Goal: Information Seeking & Learning: Check status

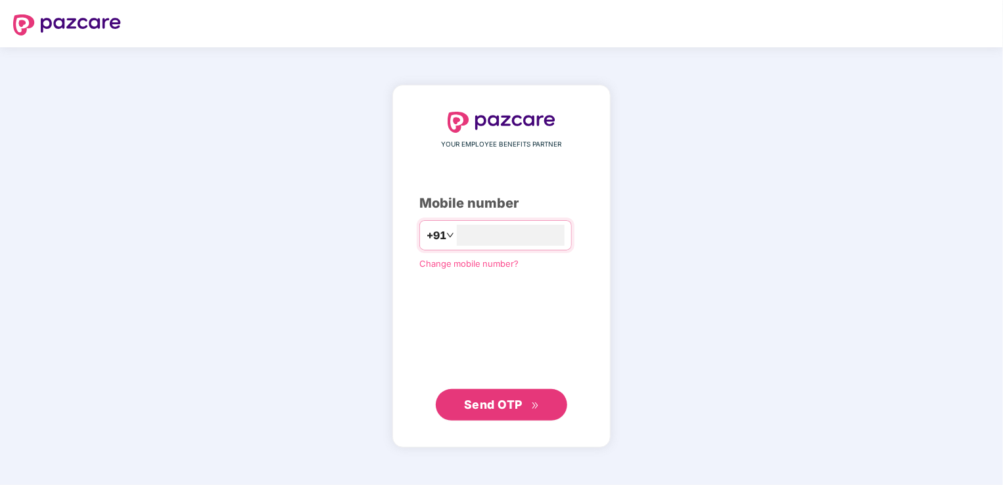
type input "**********"
click at [419, 333] on div "**********" at bounding box center [501, 266] width 164 height 308
click at [501, 407] on span "Send OTP" at bounding box center [493, 404] width 58 height 14
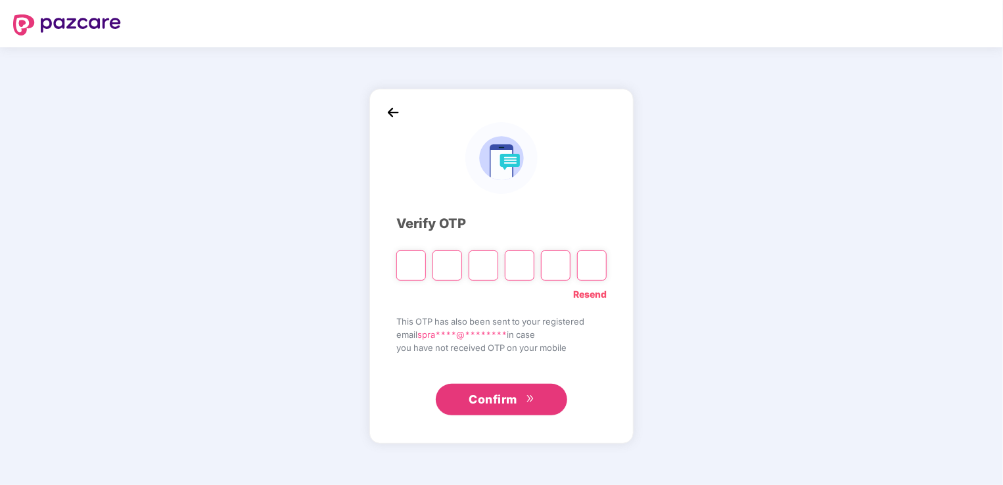
type input "*"
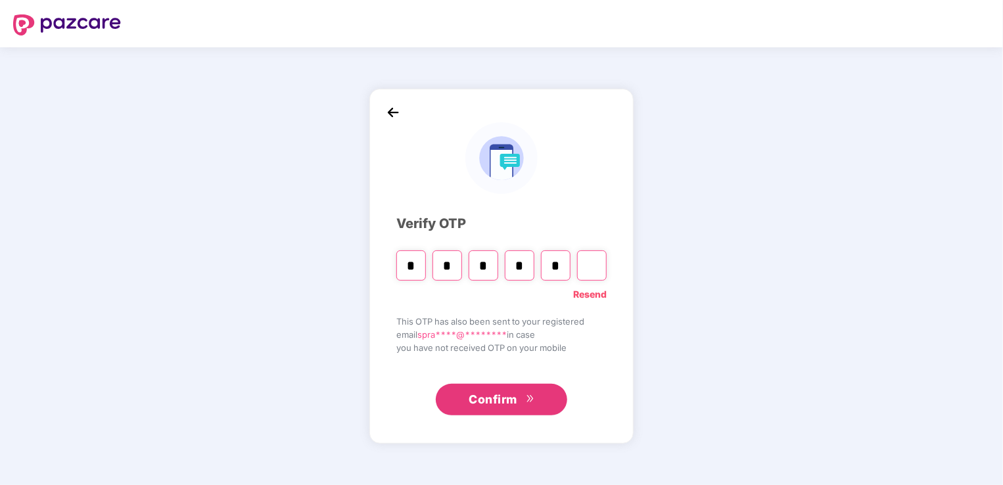
type input "*"
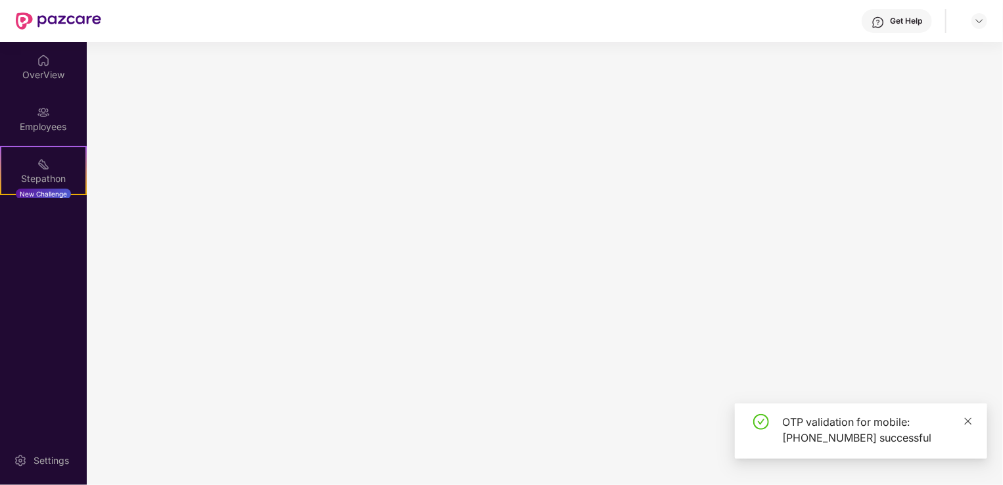
click at [972, 421] on icon "close" at bounding box center [967, 421] width 9 height 9
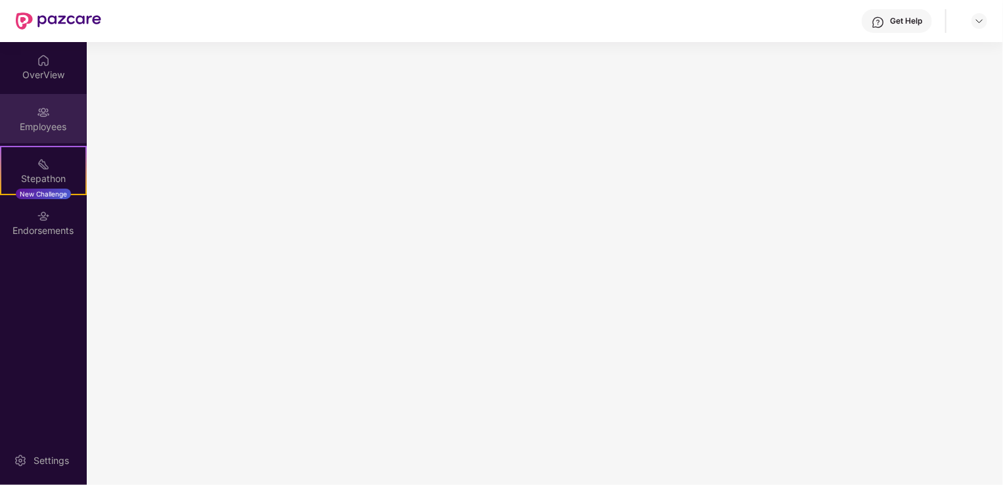
click at [38, 99] on div "Employees" at bounding box center [43, 118] width 87 height 49
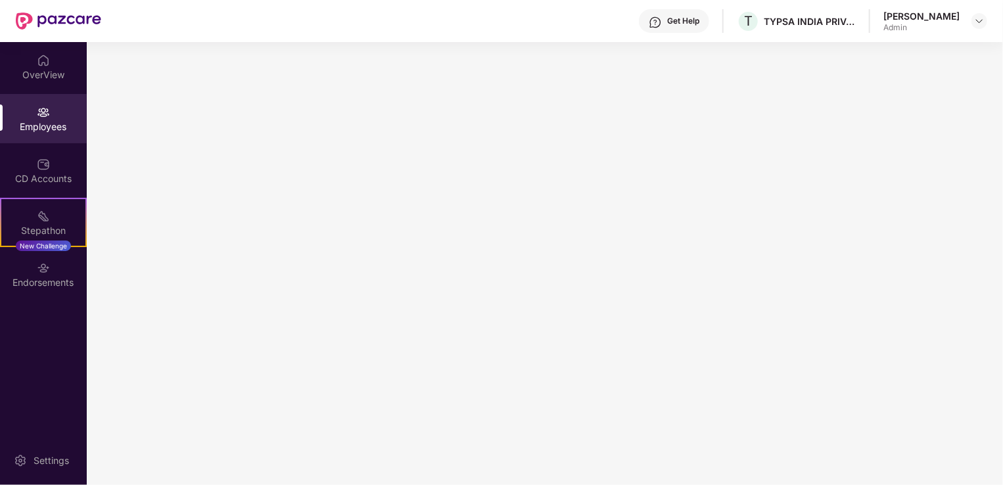
click at [50, 128] on div "Employees" at bounding box center [43, 126] width 87 height 13
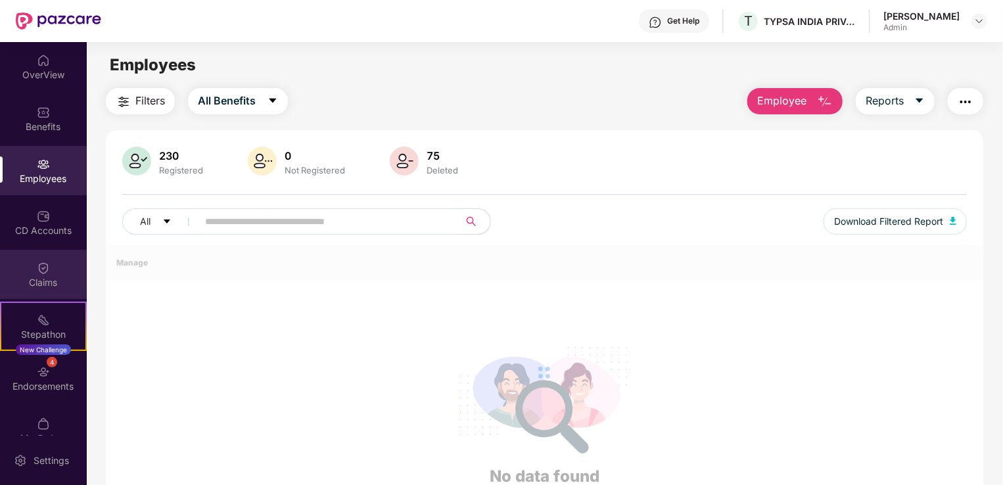
scroll to position [21, 0]
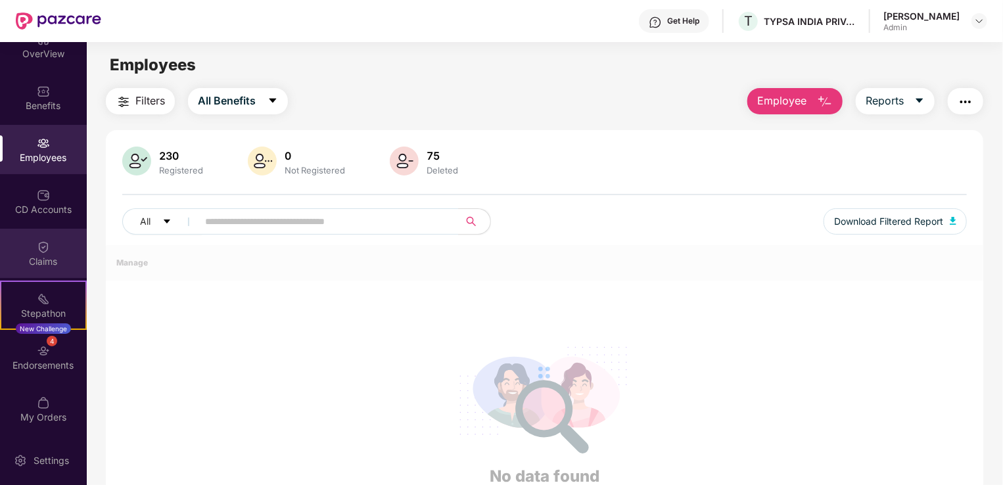
click at [32, 255] on div "Claims" at bounding box center [43, 261] width 87 height 13
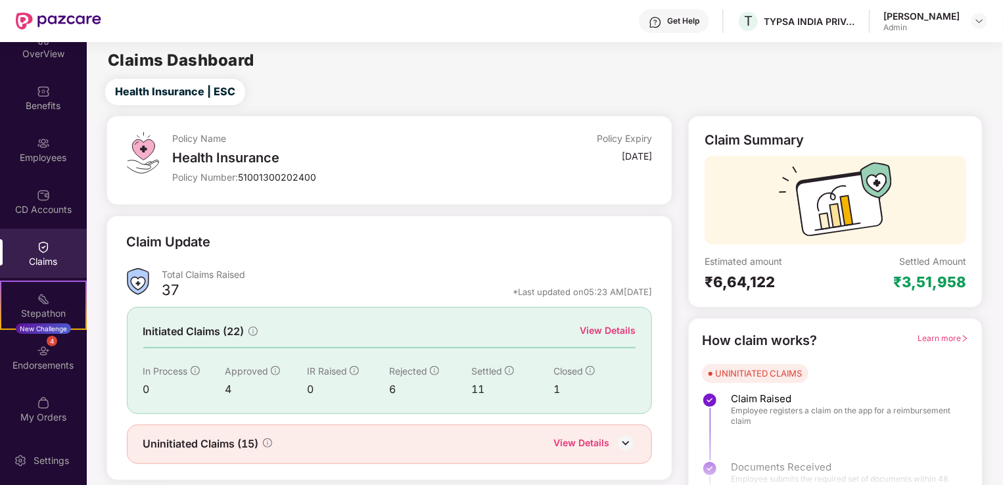
click at [599, 440] on div "View Details" at bounding box center [581, 444] width 56 height 17
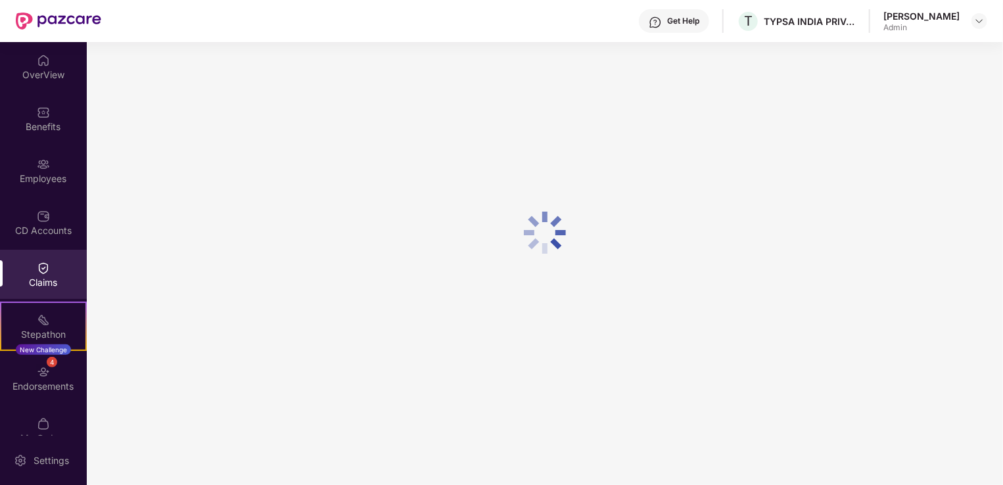
click at [39, 272] on img at bounding box center [43, 268] width 13 height 13
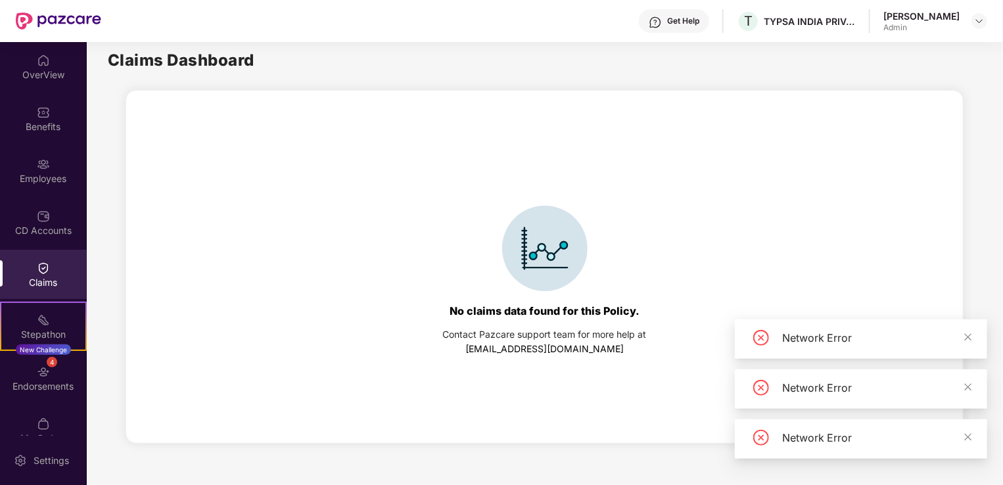
click at [37, 276] on div "Claims" at bounding box center [43, 282] width 87 height 13
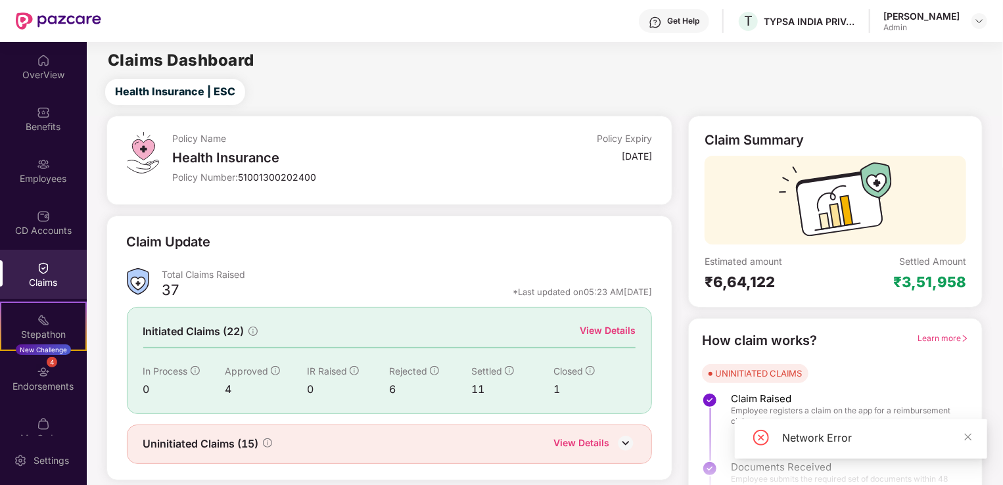
scroll to position [29, 0]
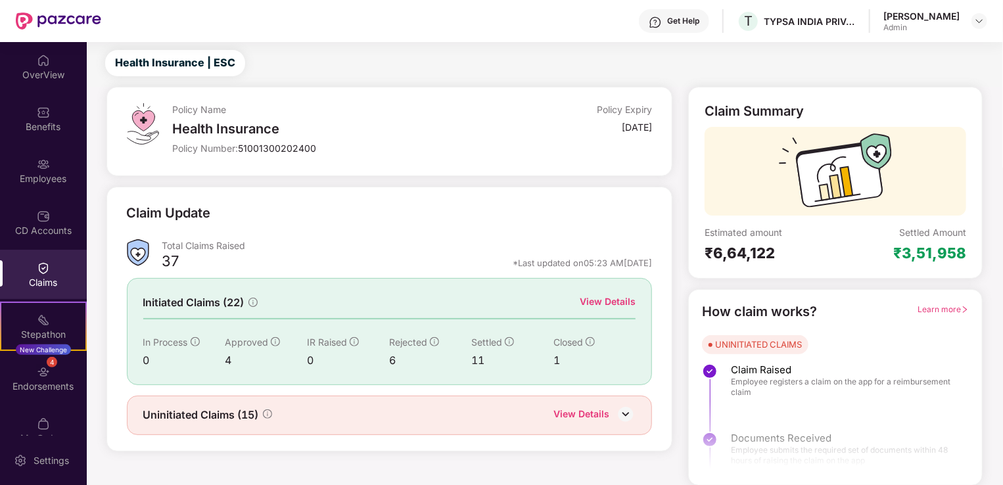
click at [606, 301] on div "View Details" at bounding box center [608, 301] width 56 height 14
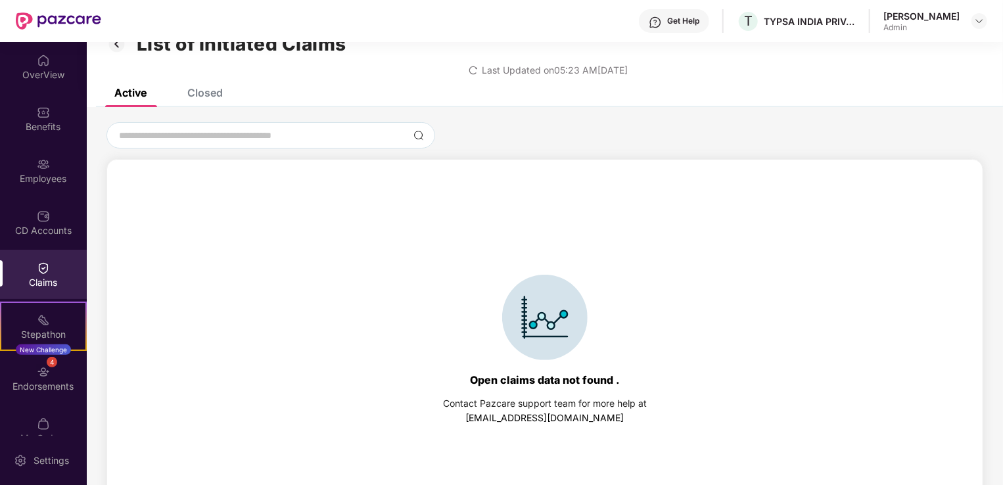
click at [206, 90] on div "Closed" at bounding box center [204, 92] width 35 height 13
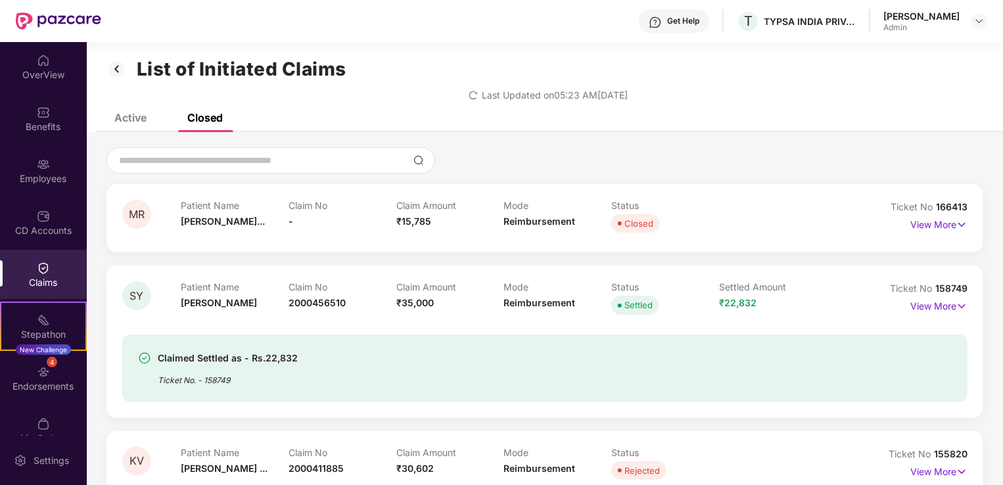
scroll to position [3, 0]
click at [954, 231] on p "View More" at bounding box center [938, 225] width 57 height 18
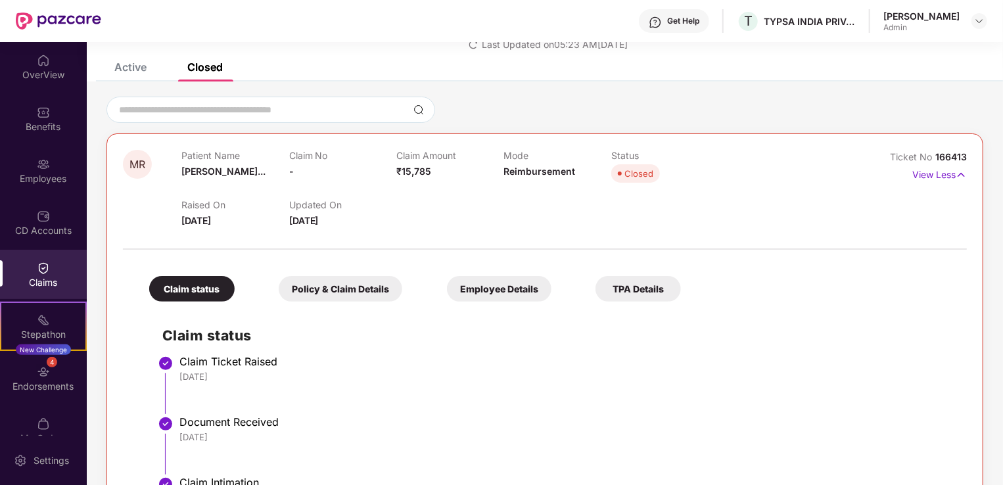
scroll to position [46, 0]
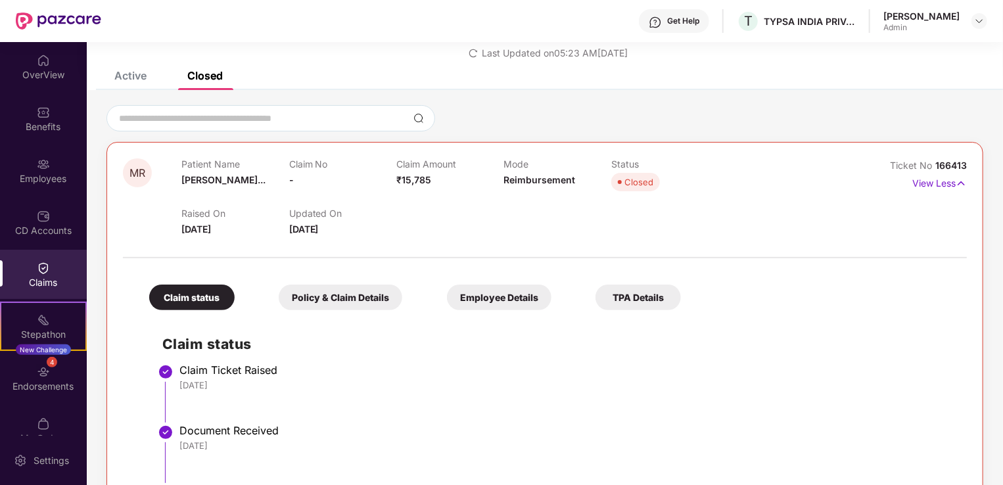
click at [336, 292] on div "Policy & Claim Details" at bounding box center [341, 298] width 124 height 26
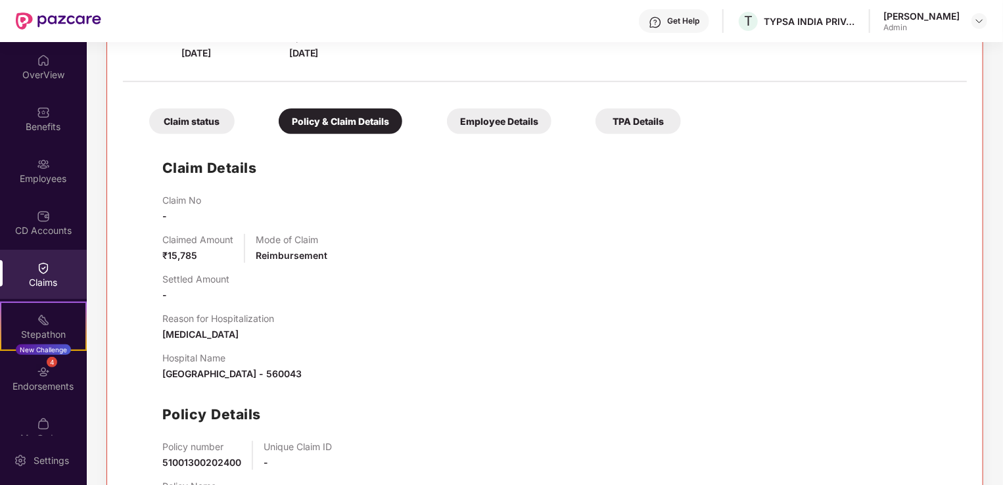
scroll to position [217, 0]
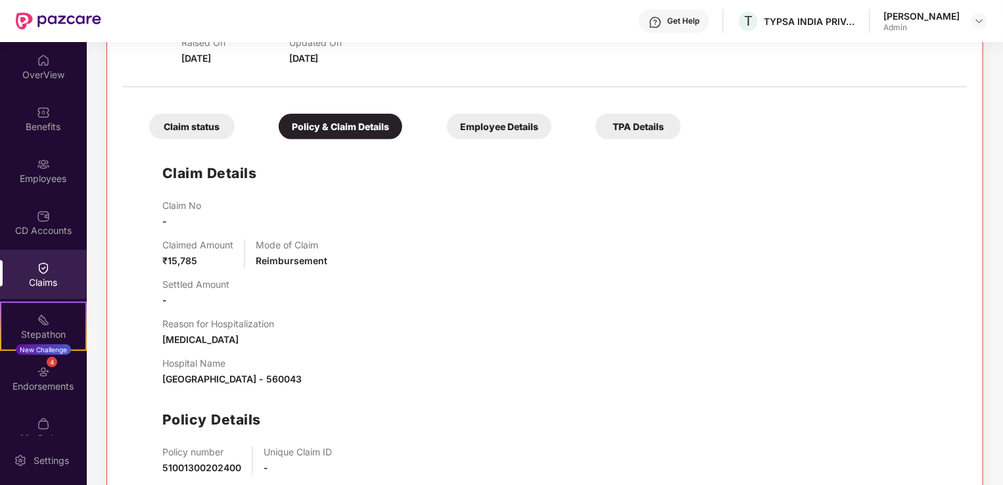
click at [503, 122] on div "Employee Details" at bounding box center [499, 127] width 104 height 26
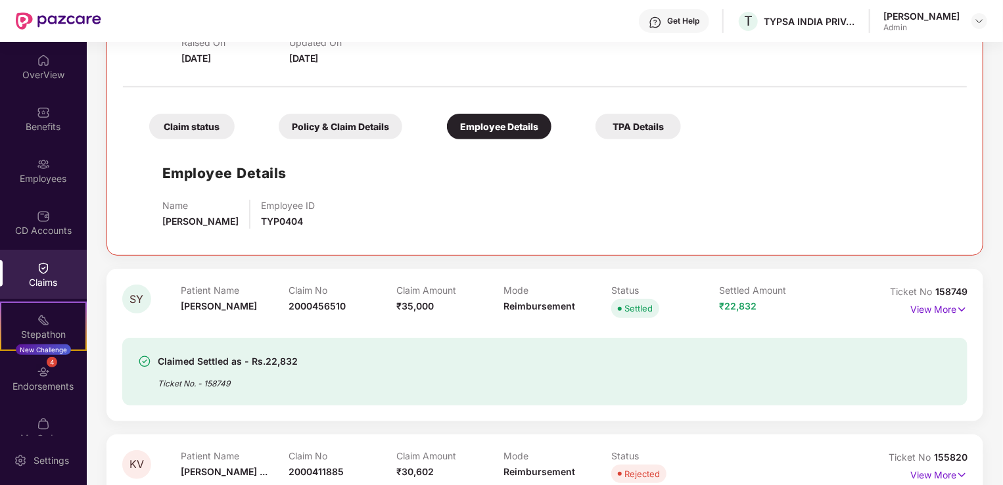
click at [181, 122] on div "Claim status" at bounding box center [191, 127] width 85 height 26
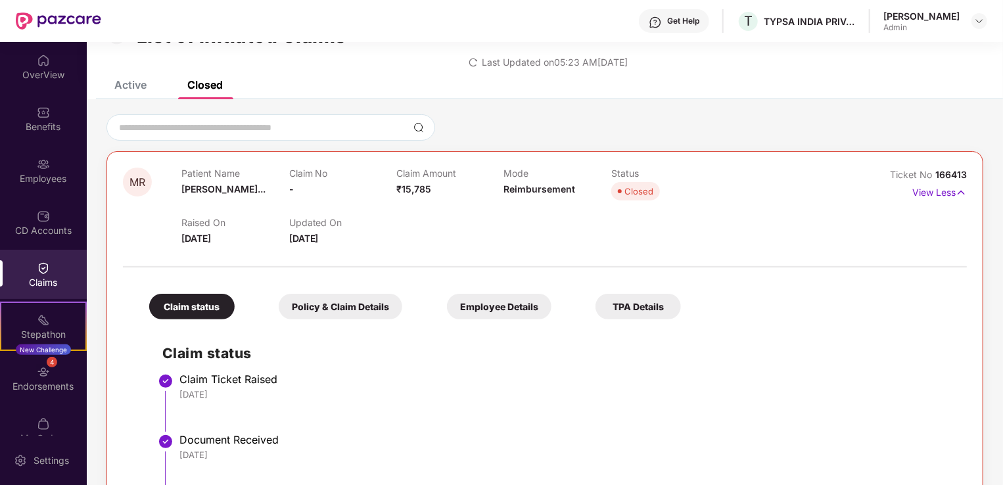
scroll to position [37, 0]
click at [641, 185] on div "Closed" at bounding box center [638, 191] width 29 height 13
click at [940, 193] on p "View Less" at bounding box center [939, 191] width 55 height 18
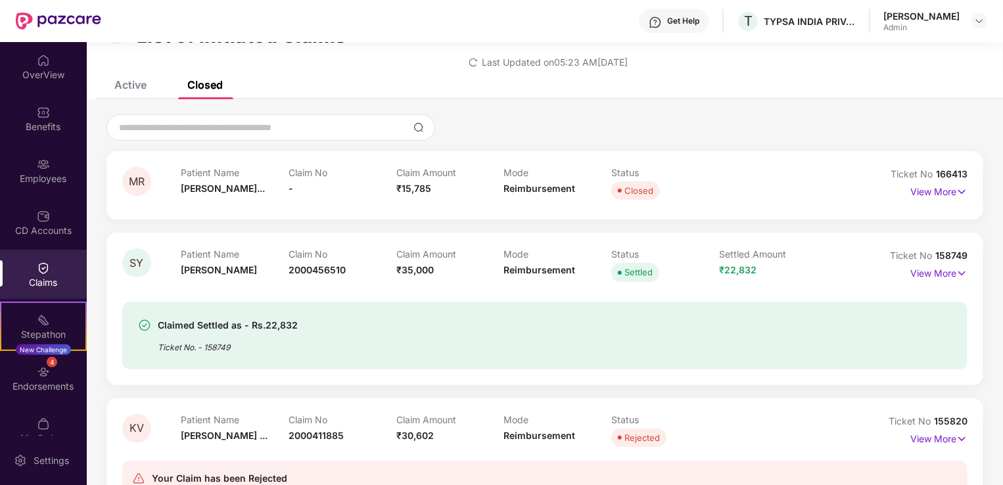
click at [191, 186] on span "[PERSON_NAME]..." at bounding box center [223, 188] width 84 height 11
click at [959, 188] on img at bounding box center [961, 192] width 11 height 14
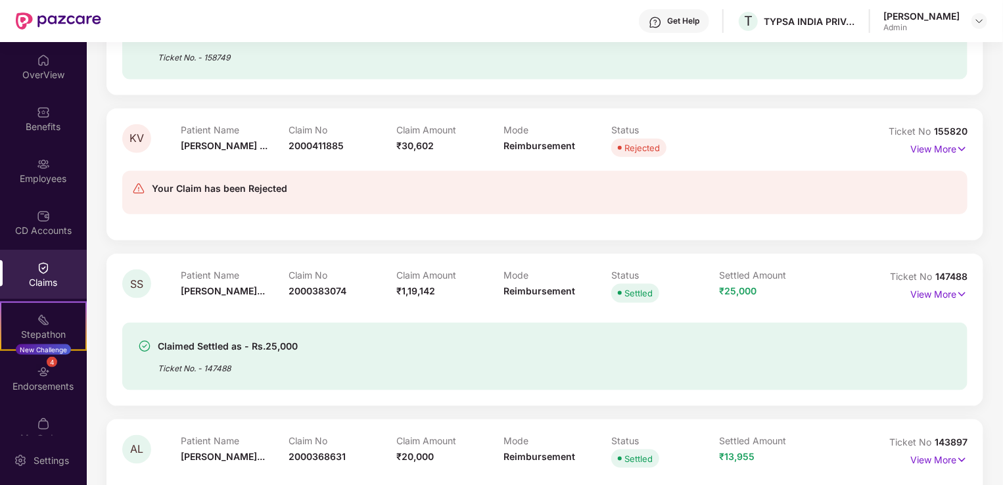
scroll to position [724, 0]
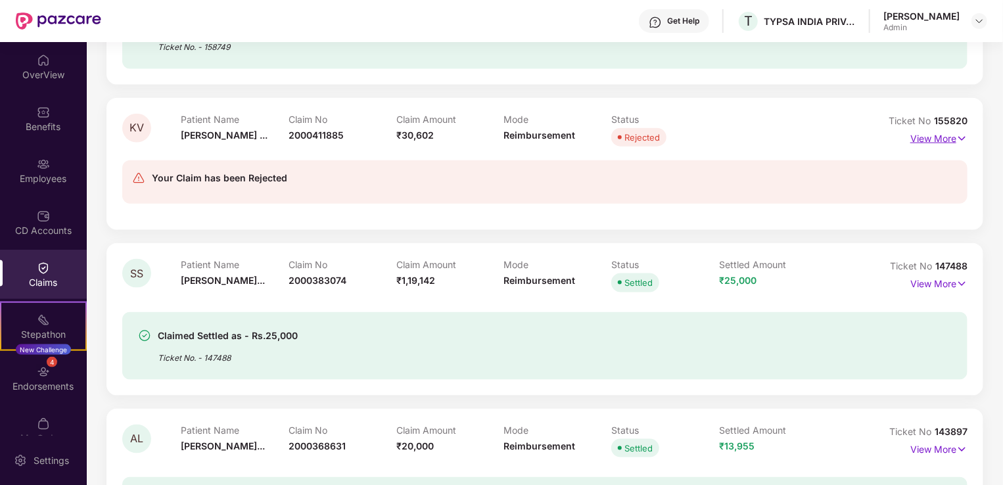
click at [951, 138] on p "View More" at bounding box center [938, 137] width 57 height 18
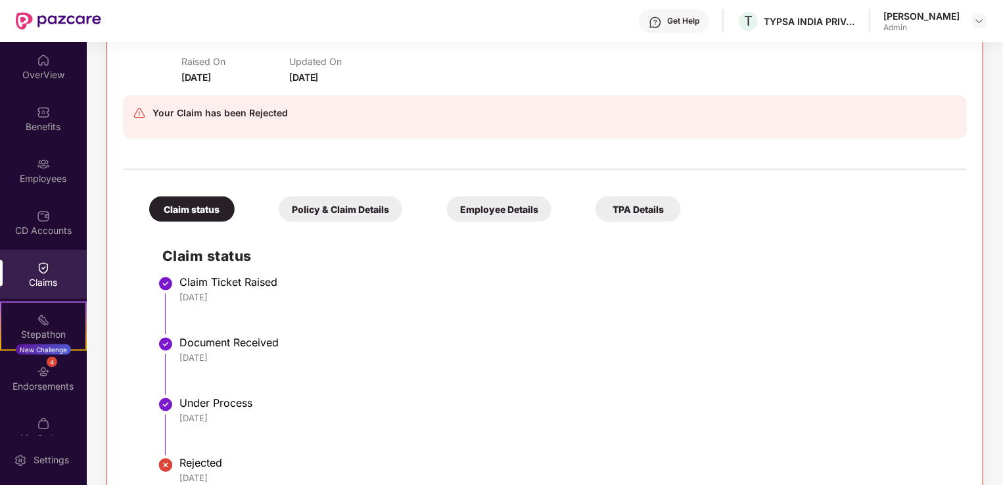
scroll to position [788, 0]
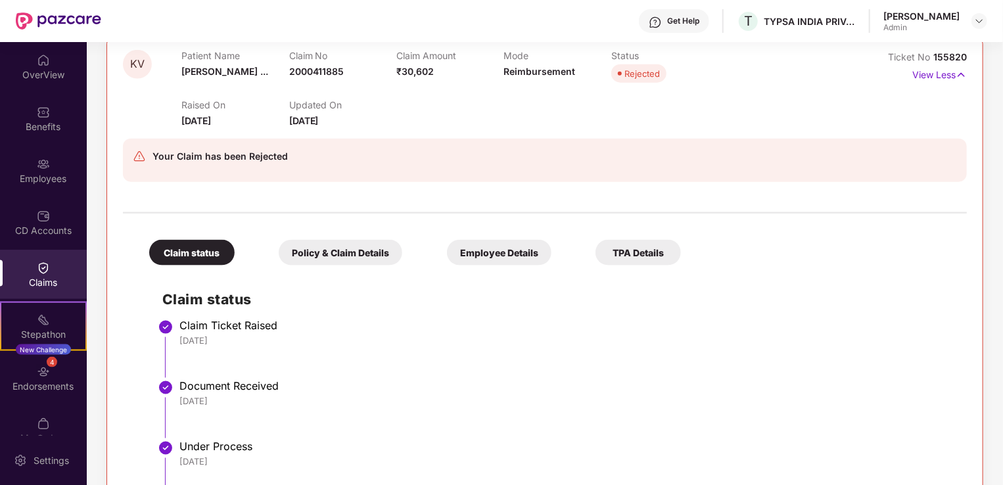
click at [639, 252] on div "TPA Details" at bounding box center [637, 253] width 85 height 26
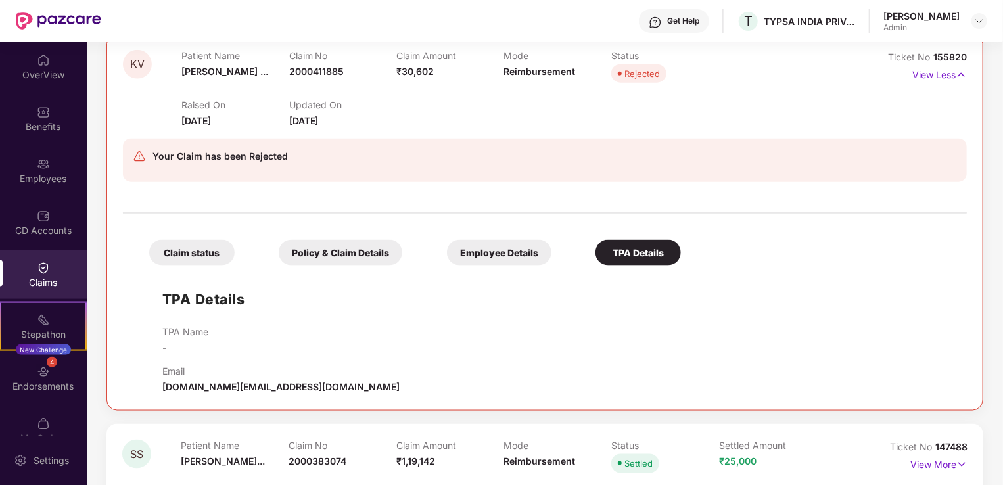
scroll to position [791, 0]
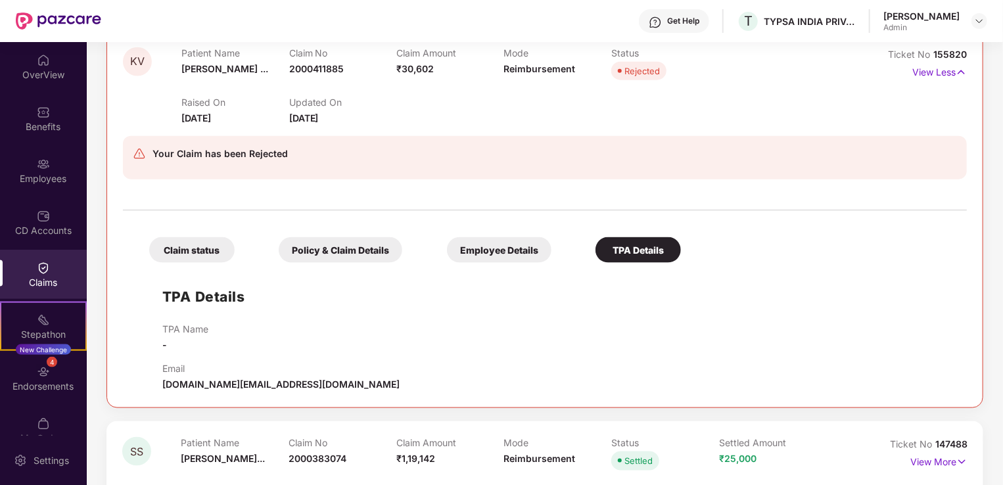
click at [513, 252] on div "Employee Details" at bounding box center [499, 250] width 104 height 26
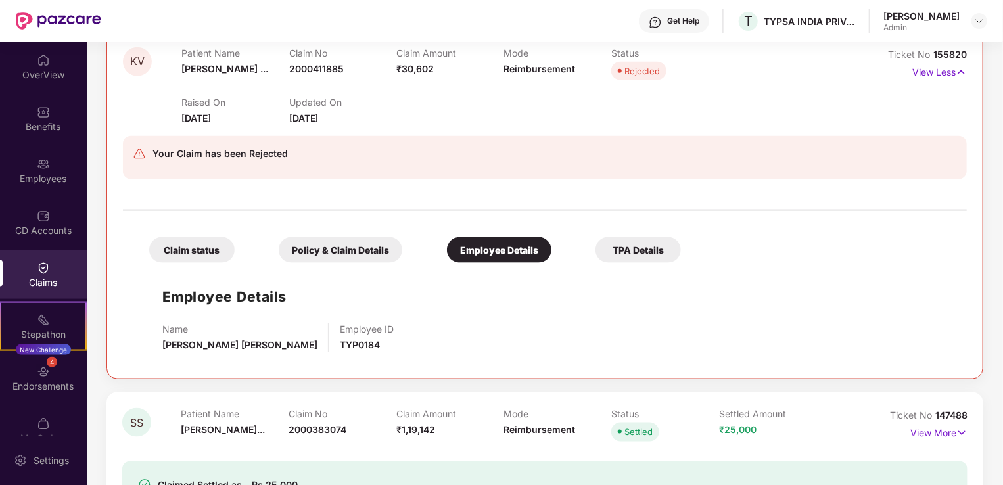
click at [380, 244] on div "Policy & Claim Details" at bounding box center [341, 250] width 124 height 26
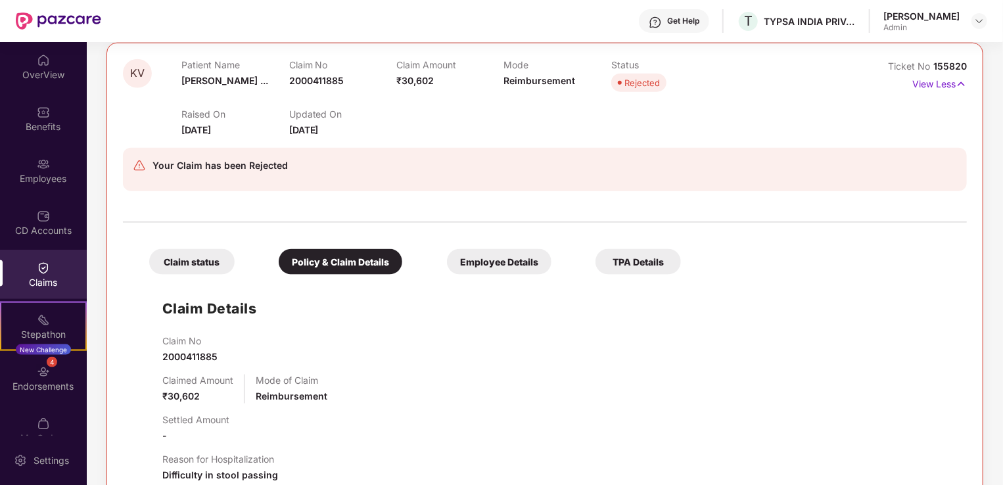
scroll to position [778, 0]
click at [181, 263] on div "Claim status" at bounding box center [191, 263] width 85 height 26
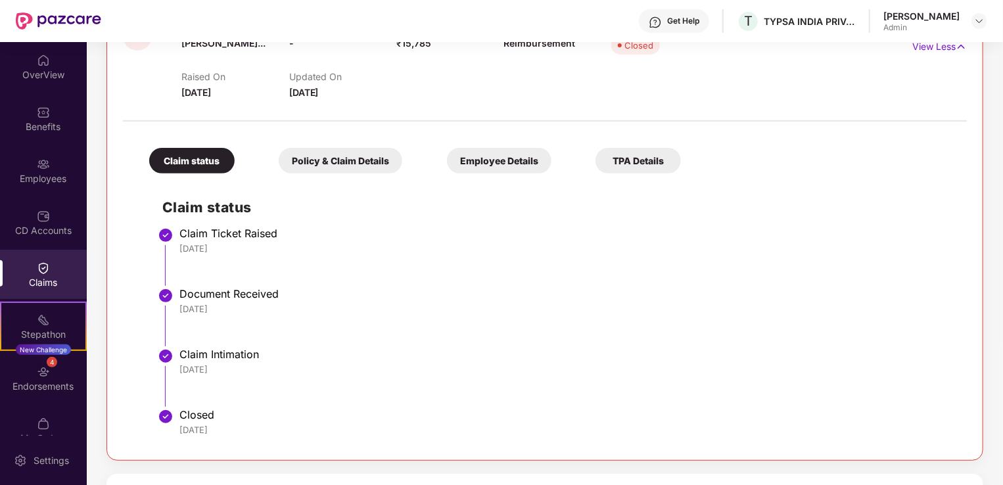
scroll to position [0, 0]
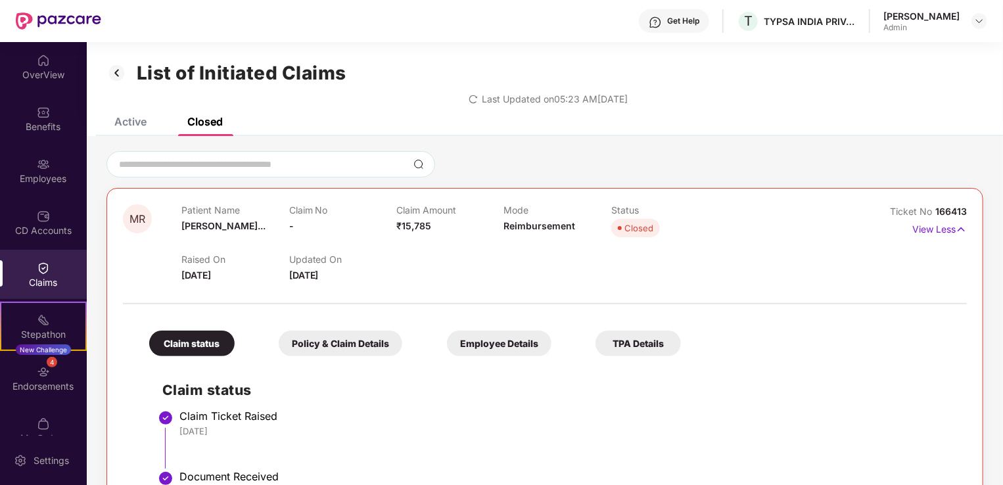
click at [136, 123] on div "Active" at bounding box center [130, 121] width 32 height 13
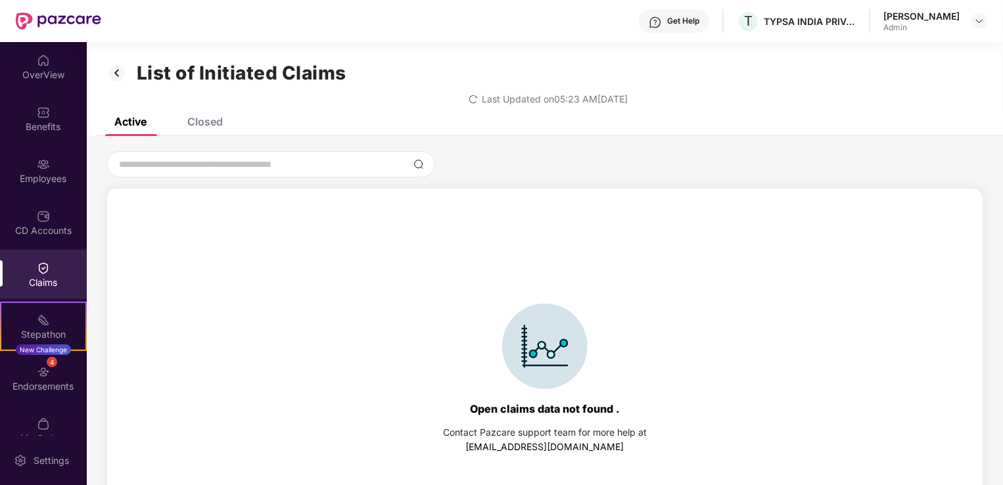
click at [53, 280] on div "Claims" at bounding box center [43, 282] width 87 height 13
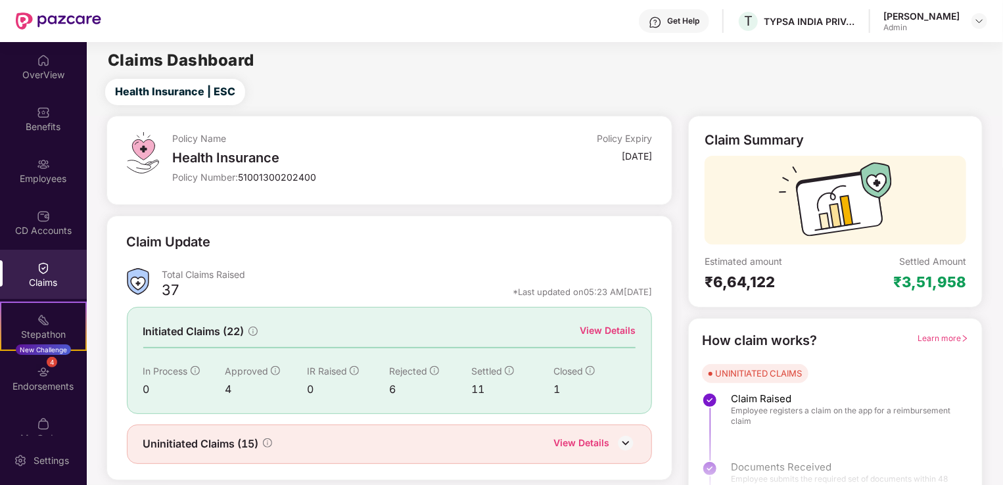
scroll to position [29, 0]
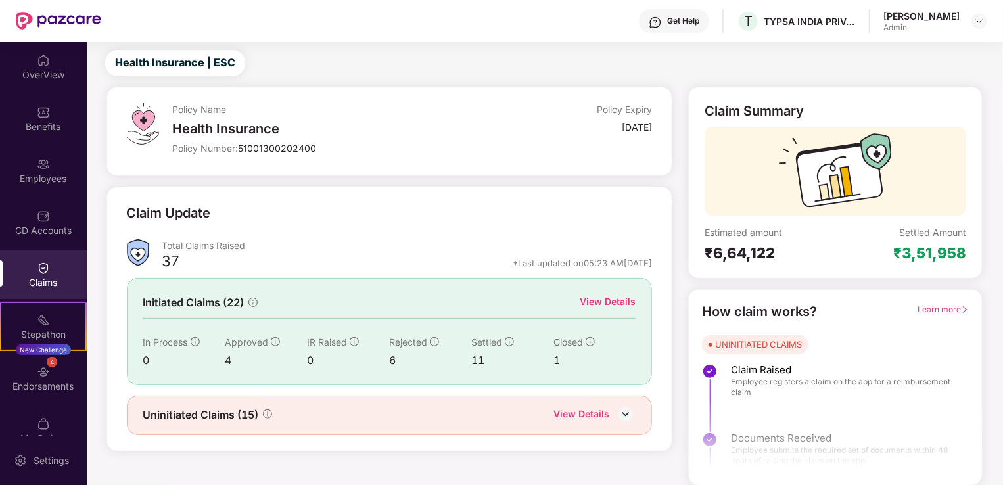
click at [626, 408] on img at bounding box center [626, 414] width 20 height 20
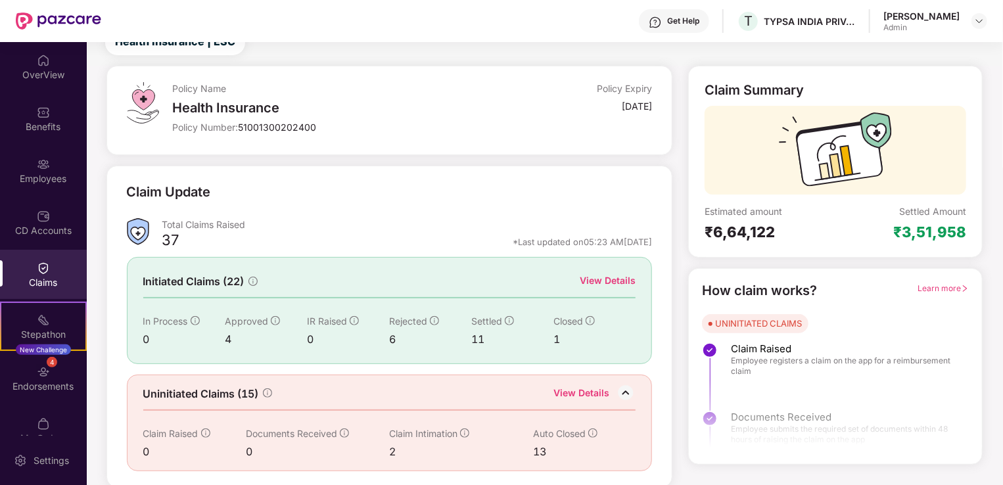
scroll to position [0, 0]
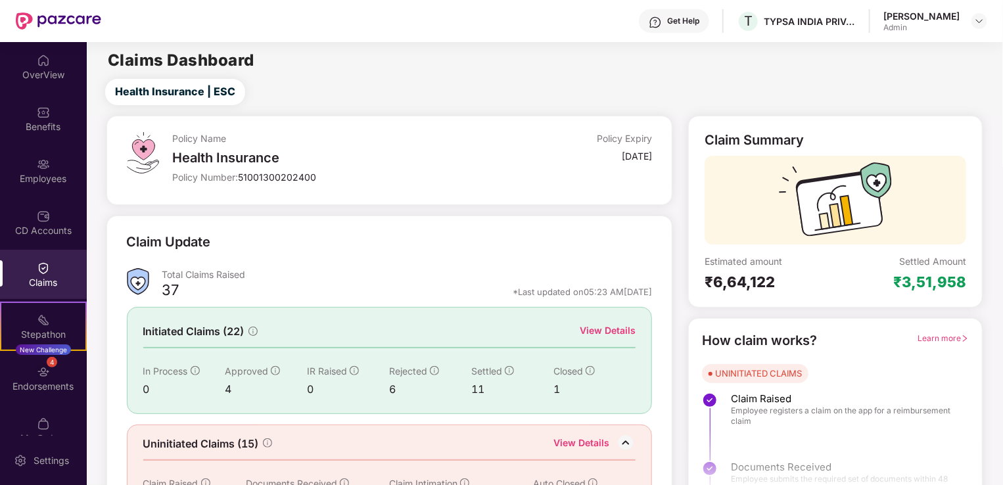
click at [970, 14] on div "[PERSON_NAME]" at bounding box center [935, 21] width 104 height 23
click at [975, 20] on img at bounding box center [979, 21] width 11 height 11
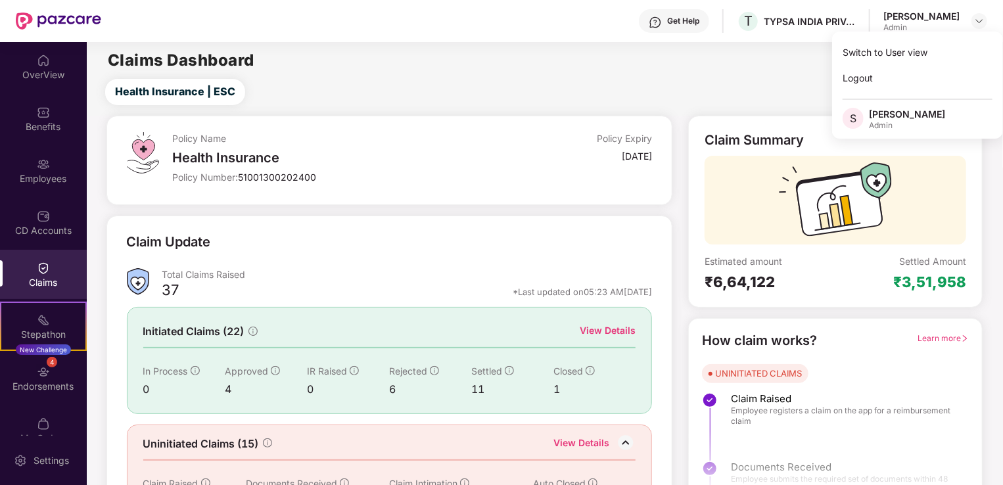
click at [526, 88] on div "Health Insurance | ESC" at bounding box center [547, 92] width 910 height 26
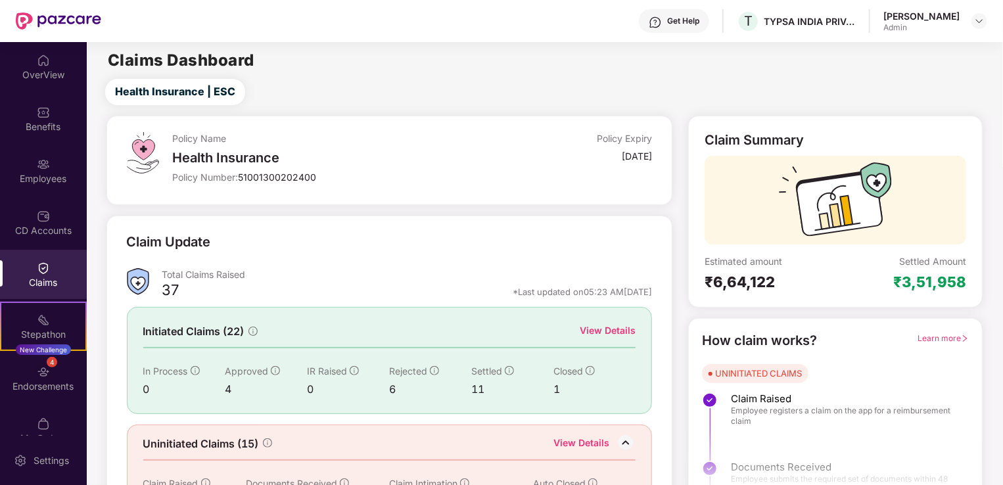
scroll to position [50, 0]
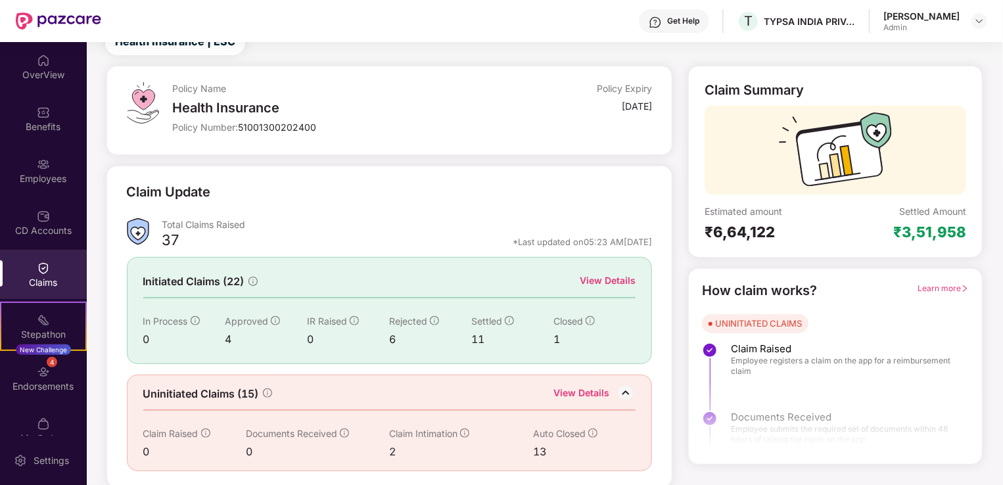
click at [599, 390] on div "View Details" at bounding box center [581, 394] width 56 height 17
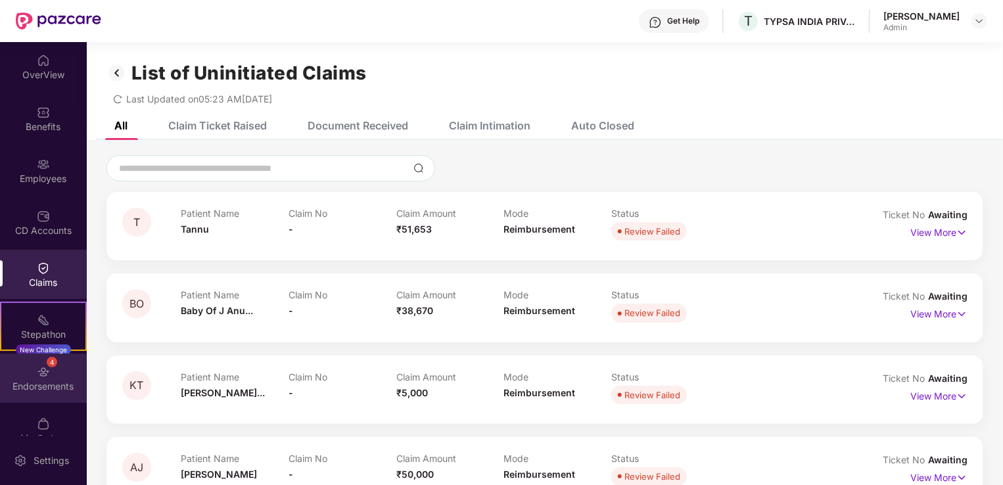
scroll to position [21, 0]
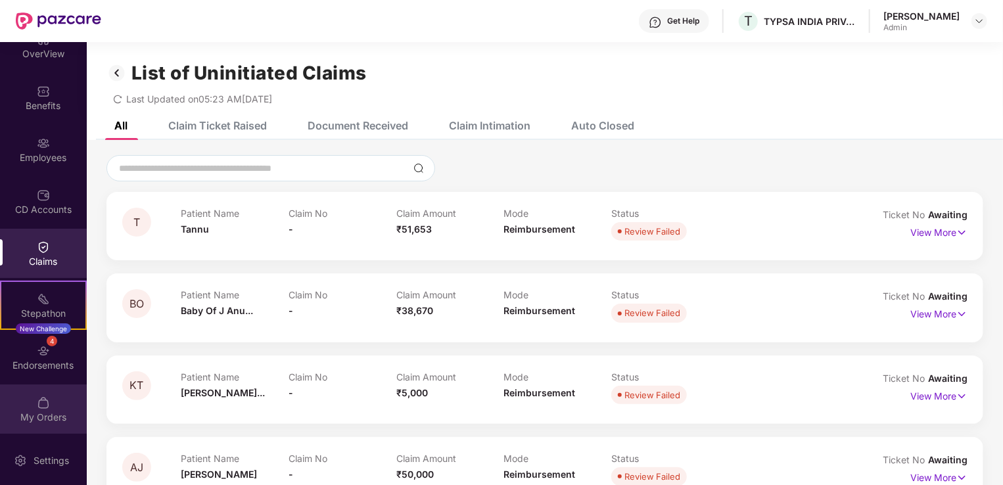
click at [32, 411] on div "My Orders" at bounding box center [43, 417] width 87 height 13
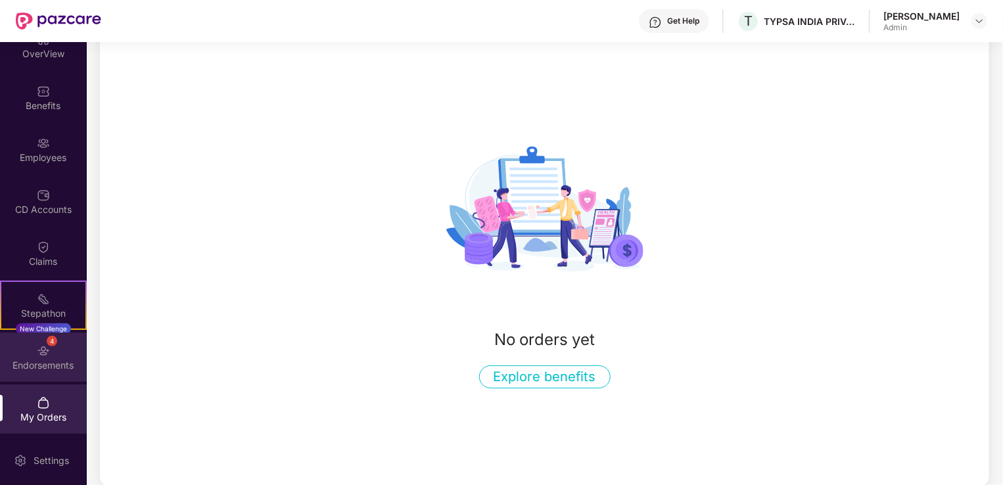
scroll to position [80, 0]
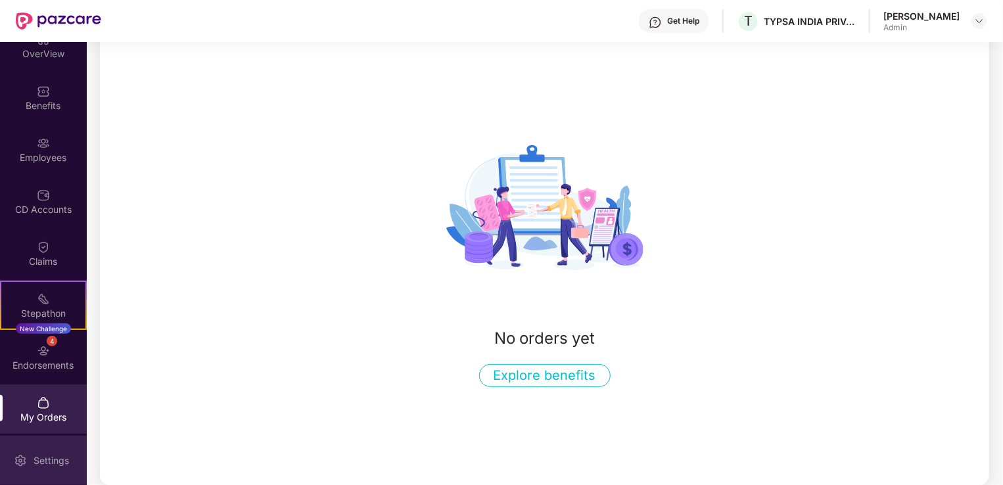
click at [41, 464] on div "Settings" at bounding box center [51, 460] width 43 height 13
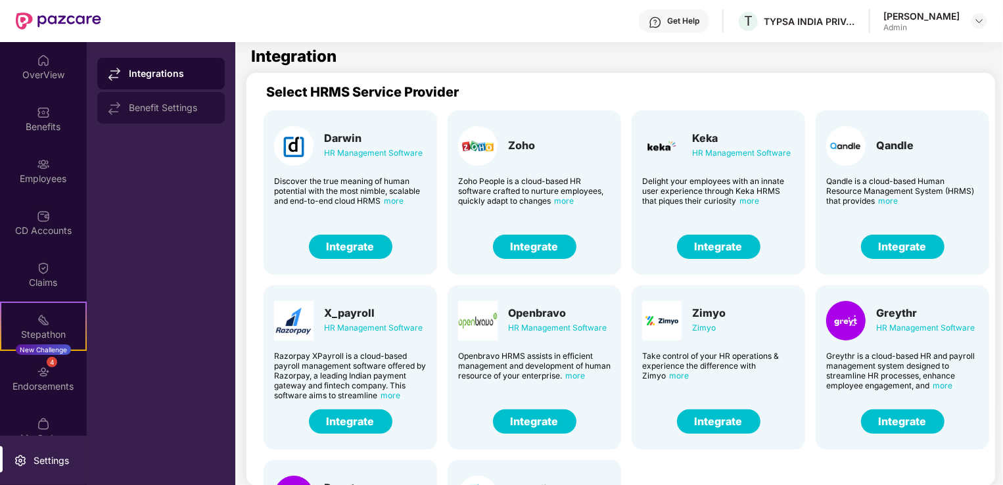
click at [171, 110] on div "Benefit Settings" at bounding box center [171, 108] width 85 height 11
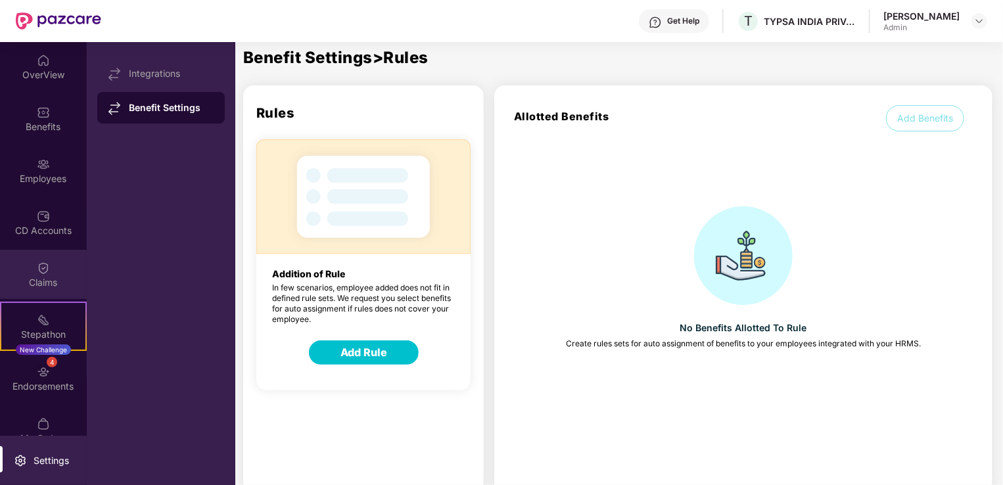
click at [47, 273] on div "Claims" at bounding box center [43, 274] width 87 height 49
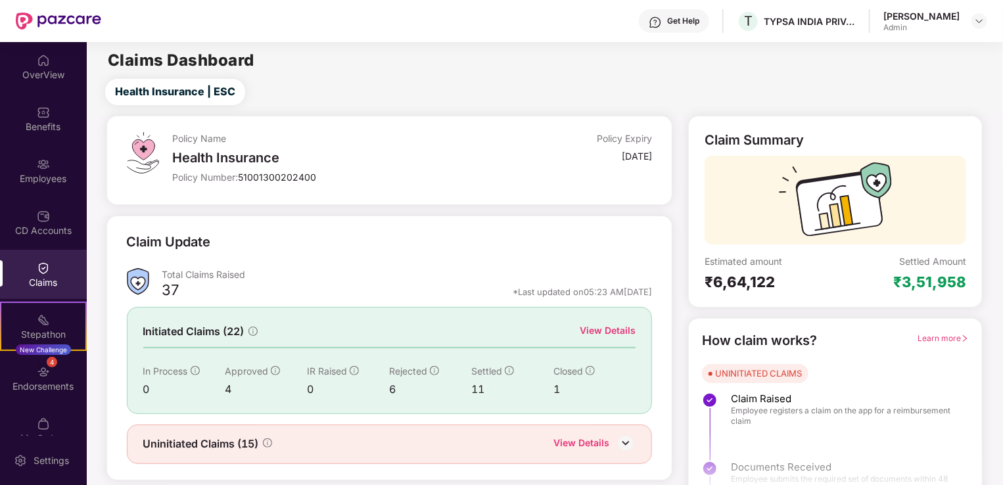
scroll to position [29, 0]
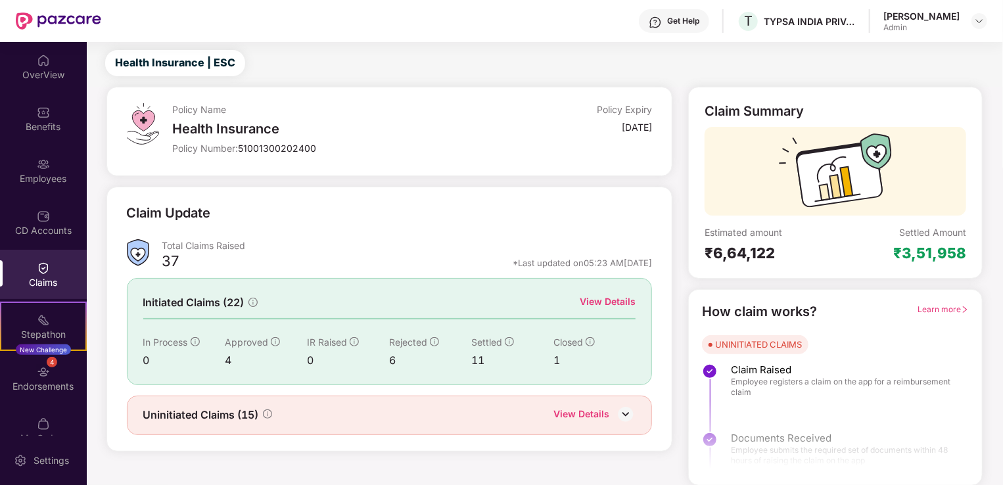
click at [610, 300] on div "View Details" at bounding box center [608, 301] width 56 height 14
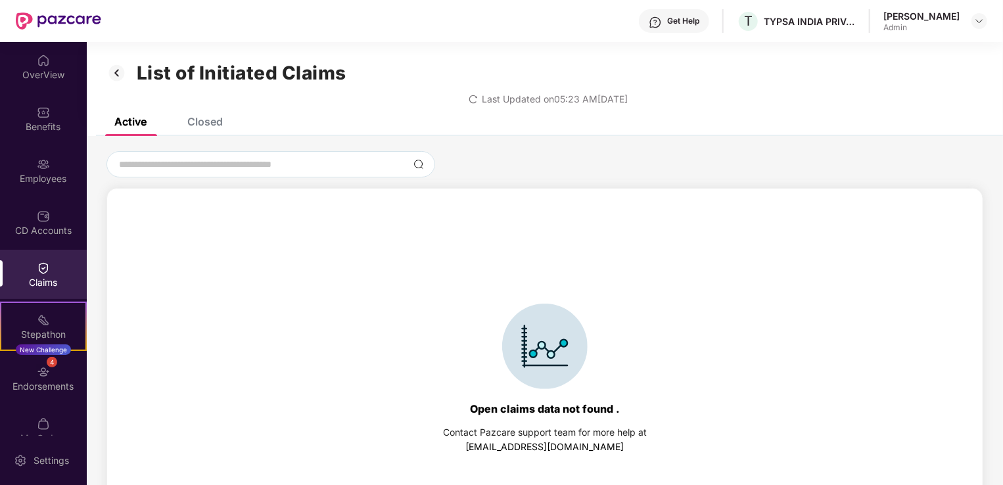
click at [216, 118] on div "Closed" at bounding box center [204, 121] width 35 height 13
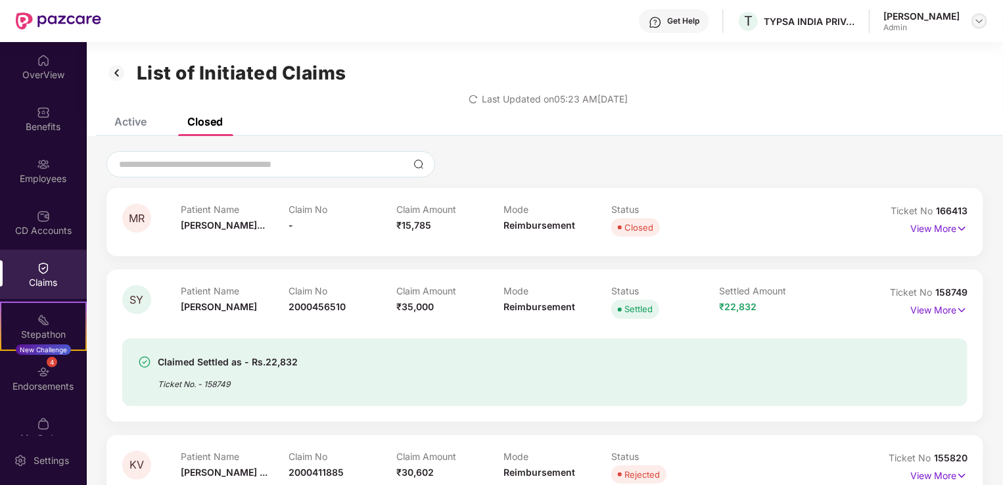
click at [980, 22] on img at bounding box center [979, 21] width 11 height 11
click at [733, 101] on div "Last Updated on 05:23 AM[DATE]" at bounding box center [544, 94] width 877 height 20
click at [45, 79] on div "OverView" at bounding box center [43, 74] width 87 height 13
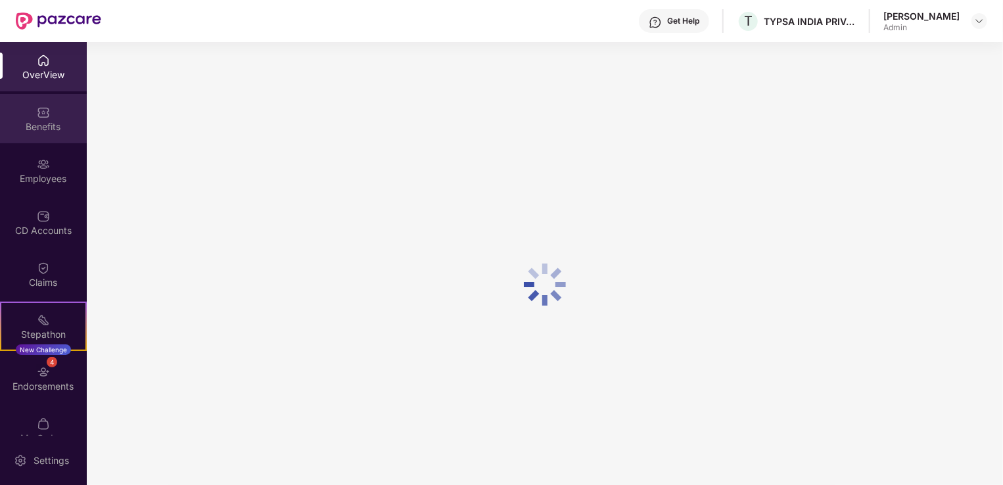
click at [49, 118] on div "Benefits" at bounding box center [43, 118] width 87 height 49
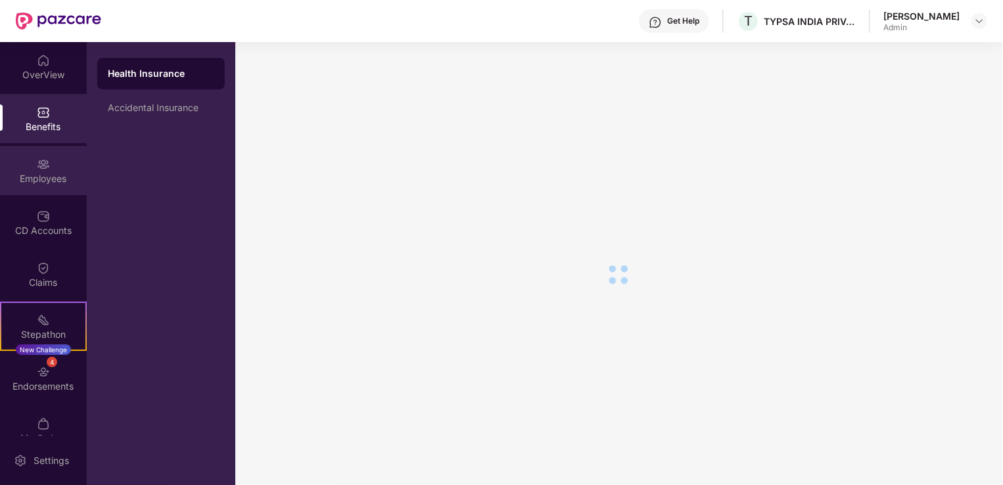
click at [37, 175] on div "Employees" at bounding box center [43, 178] width 87 height 13
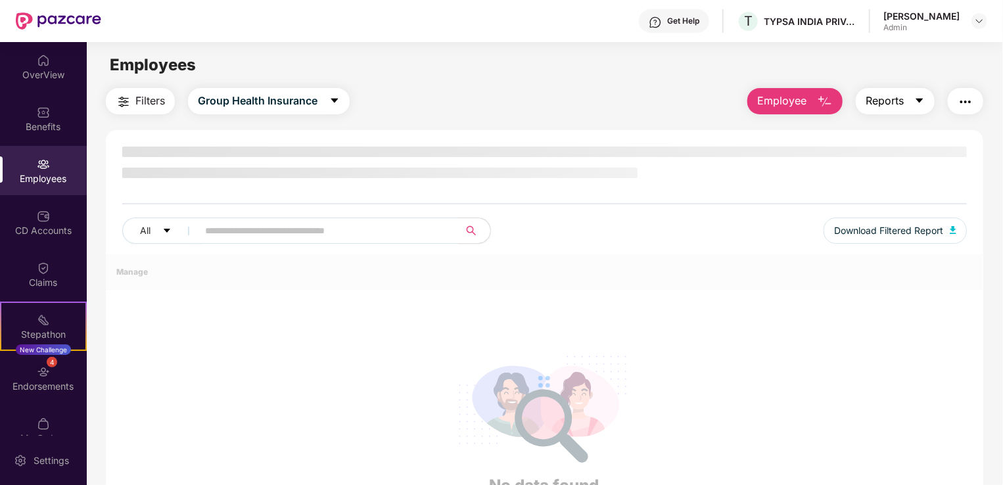
click at [900, 102] on span "Reports" at bounding box center [884, 101] width 38 height 16
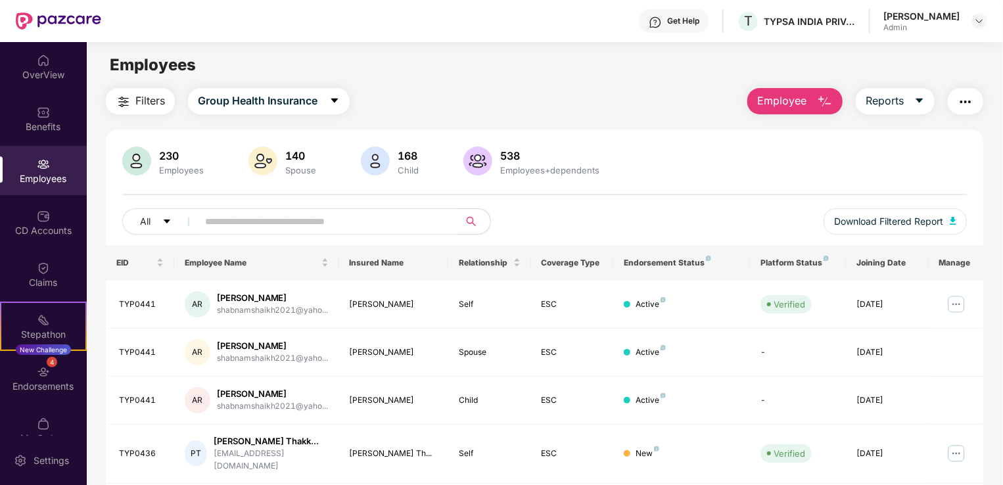
click at [683, 85] on main "Employees Filters Group Health Insurance Employee Reports 230 Employees 140 Spo…" at bounding box center [544, 284] width 915 height 485
click at [962, 99] on img "button" at bounding box center [965, 102] width 16 height 16
click at [292, 112] on button "Group Health Insurance" at bounding box center [269, 101] width 162 height 26
click at [432, 102] on div "Filters Group Health Insurance Employee Reports" at bounding box center [544, 101] width 877 height 26
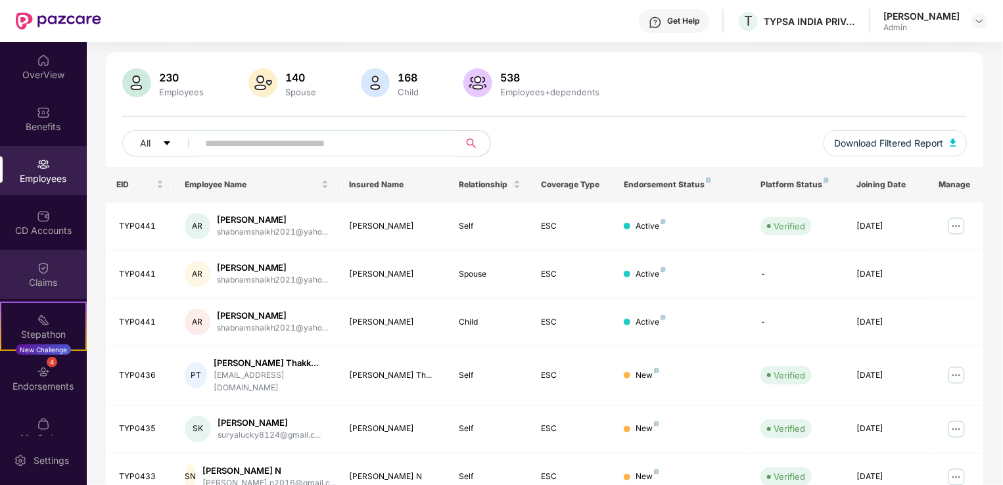
click at [49, 276] on div "Claims" at bounding box center [43, 282] width 87 height 13
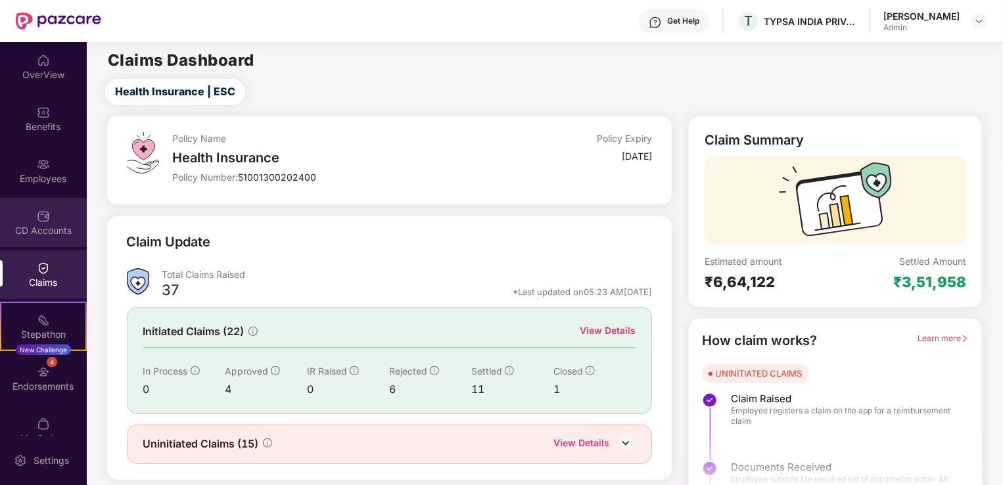
click at [50, 208] on div "CD Accounts" at bounding box center [43, 222] width 87 height 49
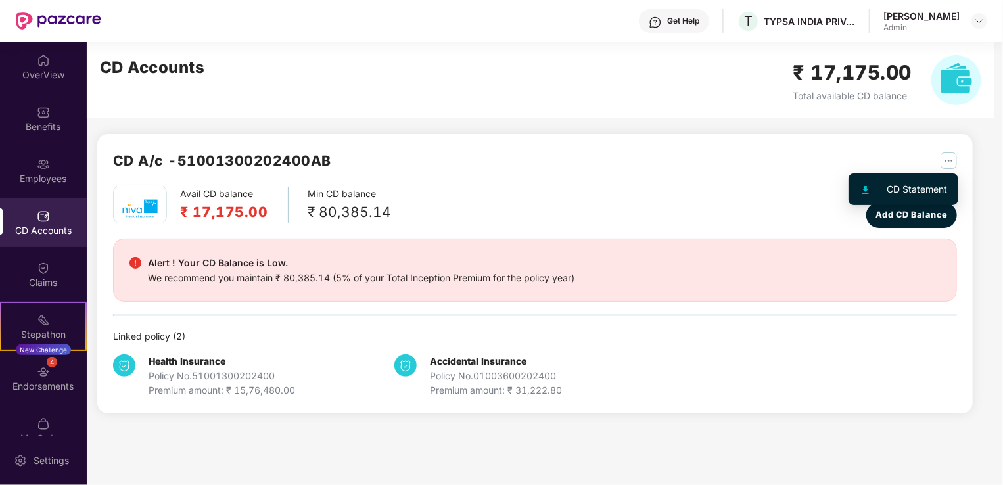
click at [948, 162] on img "button" at bounding box center [948, 160] width 16 height 16
